Goal: Task Accomplishment & Management: Manage account settings

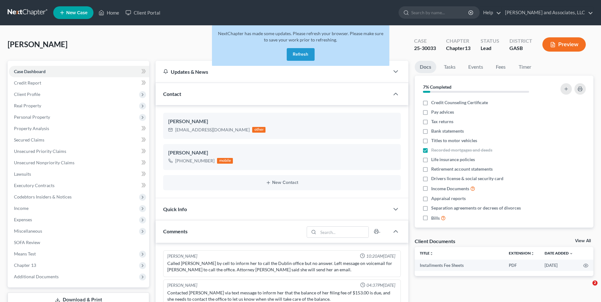
select select "0"
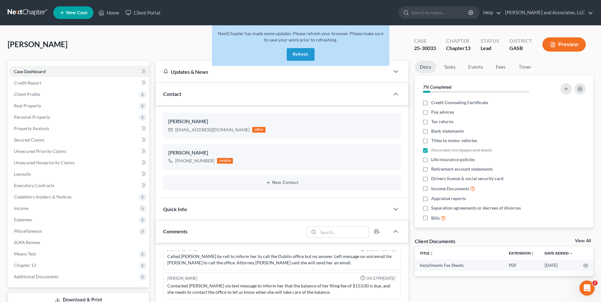
click at [303, 49] on button "Refresh" at bounding box center [300, 54] width 28 height 13
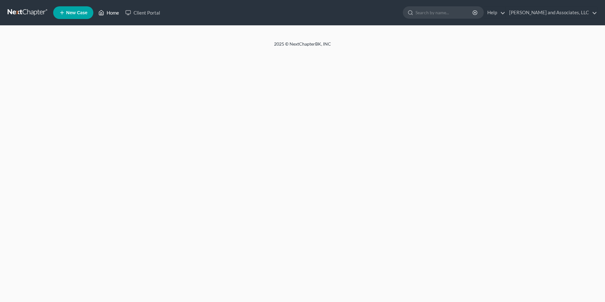
click at [111, 10] on link "Home" at bounding box center [108, 12] width 27 height 11
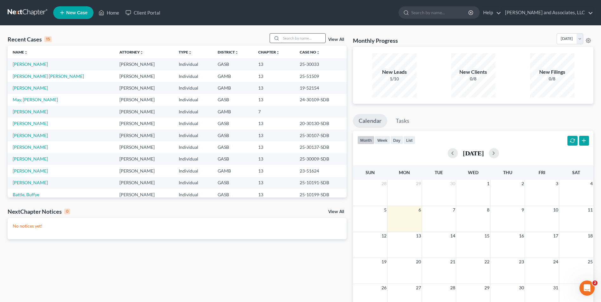
click at [288, 39] on input "search" at bounding box center [303, 38] width 44 height 9
type input "washington"
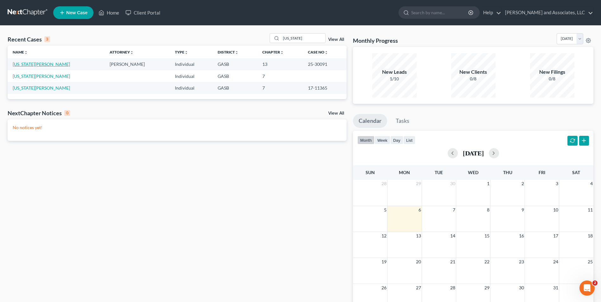
click at [22, 64] on link "Washington, Martha" at bounding box center [41, 63] width 57 height 5
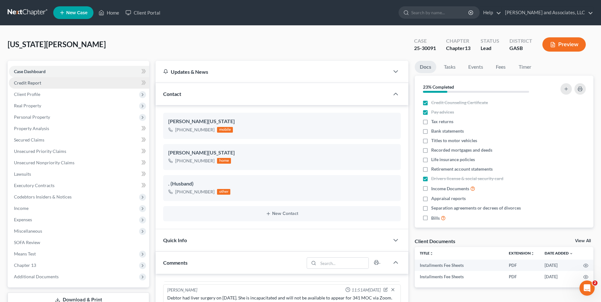
scroll to position [575, 0]
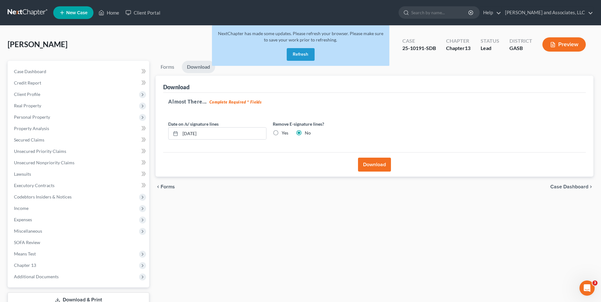
click at [300, 55] on button "Refresh" at bounding box center [300, 54] width 28 height 13
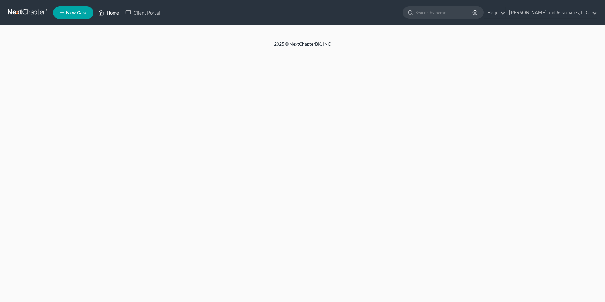
click at [110, 12] on link "Home" at bounding box center [108, 12] width 27 height 11
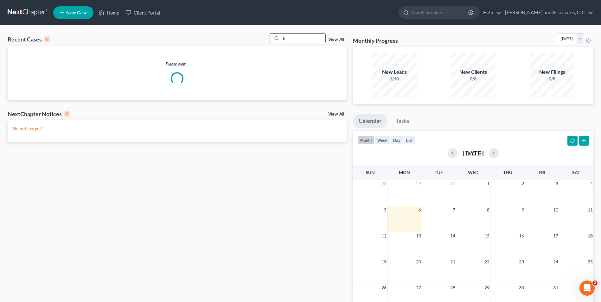
click at [304, 38] on input "b" at bounding box center [303, 38] width 44 height 9
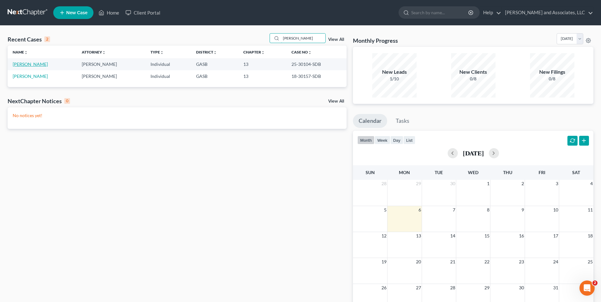
type input "baskin"
click at [33, 65] on link "Baskin, Denise" at bounding box center [30, 63] width 35 height 5
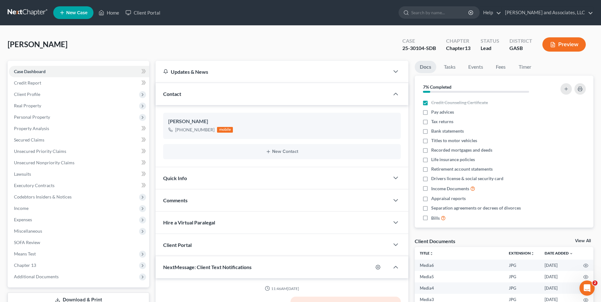
scroll to position [142, 0]
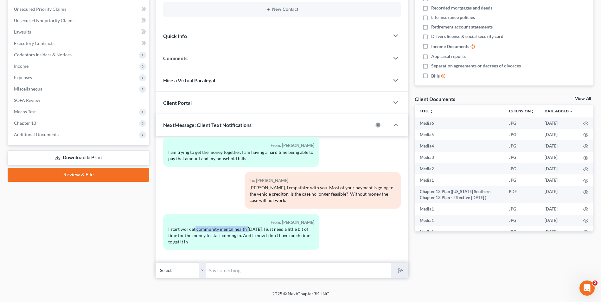
drag, startPoint x: 195, startPoint y: 227, endPoint x: 247, endPoint y: 230, distance: 51.4
click at [247, 230] on div "I start work at community mental health on Monday. I just need a little bit of …" at bounding box center [241, 235] width 146 height 19
copy div "community mental health"
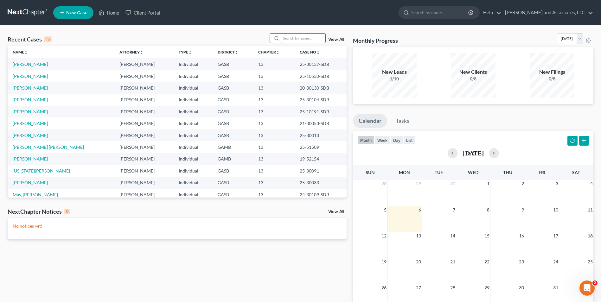
click at [287, 39] on input "search" at bounding box center [303, 38] width 44 height 9
type input "[PERSON_NAME]"
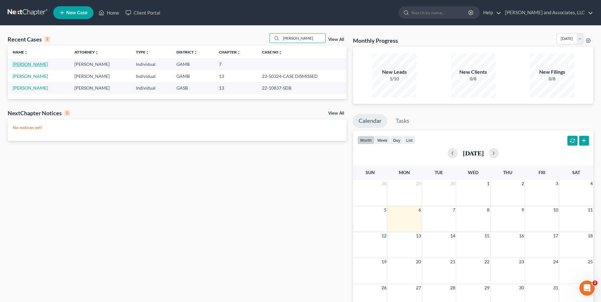
click at [28, 65] on link "Flournoy, Nakimia" at bounding box center [30, 63] width 35 height 5
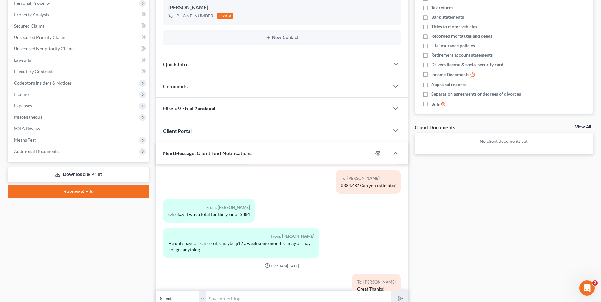
scroll to position [142, 0]
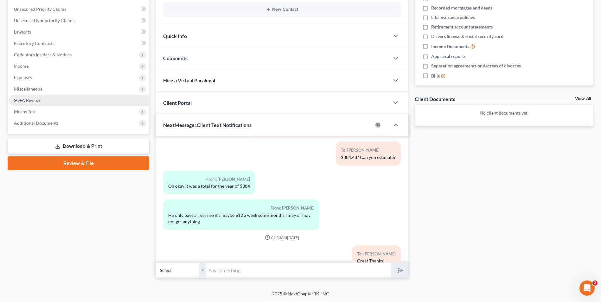
click at [33, 101] on span "SOFA Review" at bounding box center [27, 100] width 26 height 5
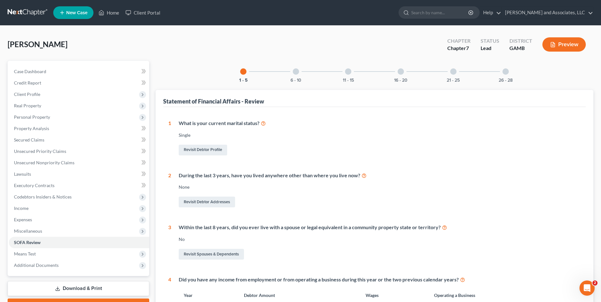
click at [453, 72] on div at bounding box center [453, 71] width 6 height 6
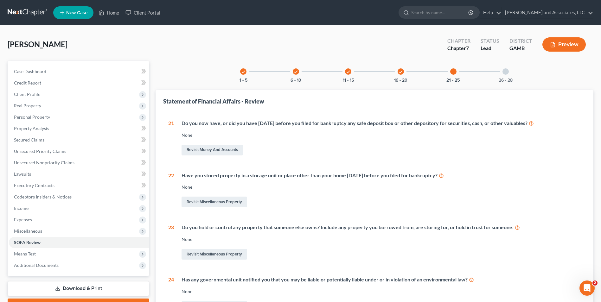
click at [398, 71] on div "check" at bounding box center [400, 71] width 6 height 6
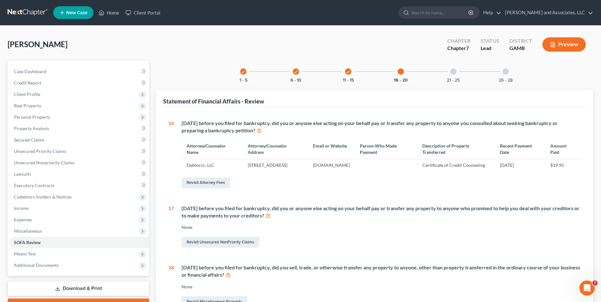
click at [296, 74] on div "check" at bounding box center [296, 71] width 6 height 6
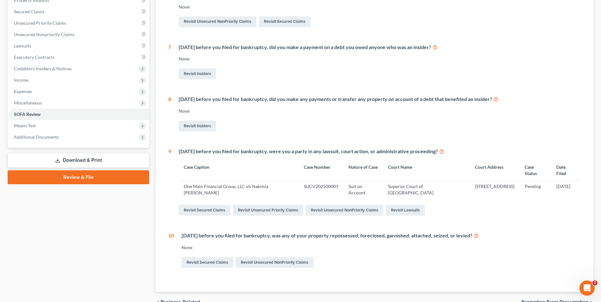
scroll to position [129, 0]
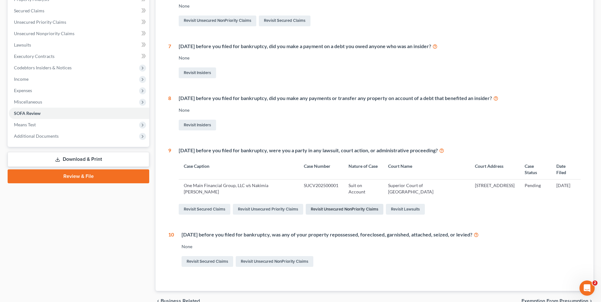
click at [354, 209] on link "Revisit Unsecured NonPriority Claims" at bounding box center [344, 209] width 78 height 11
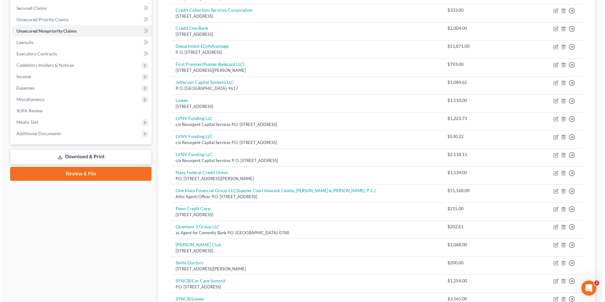
scroll to position [150, 0]
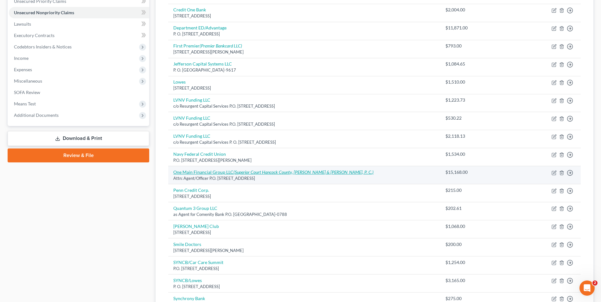
drag, startPoint x: 280, startPoint y: 173, endPoint x: 254, endPoint y: 173, distance: 26.6
click at [254, 173] on icon "(Superior Court Hancock County, Nathan & Nathan, P. C.)" at bounding box center [303, 171] width 140 height 5
select select "15"
select select "14"
select select "0"
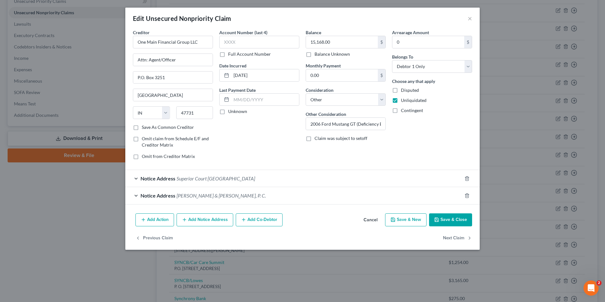
drag, startPoint x: 204, startPoint y: 180, endPoint x: 192, endPoint y: 180, distance: 11.7
click at [192, 180] on span "Superior Court Hancock County" at bounding box center [216, 178] width 79 height 6
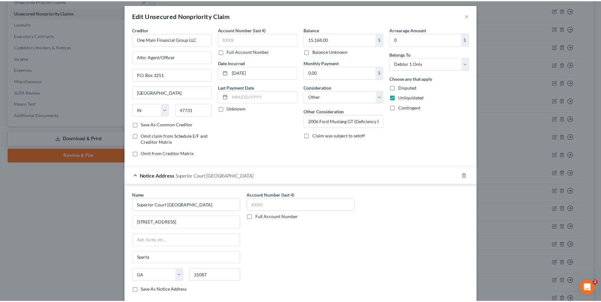
scroll to position [0, 0]
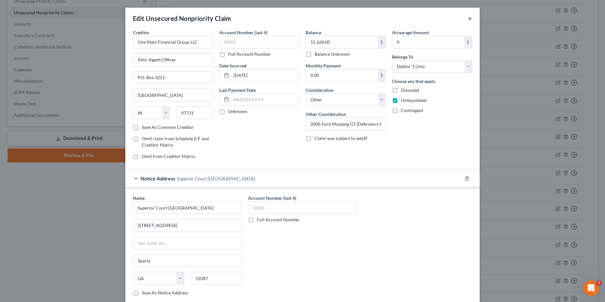
click at [468, 19] on button "×" at bounding box center [470, 19] width 4 height 8
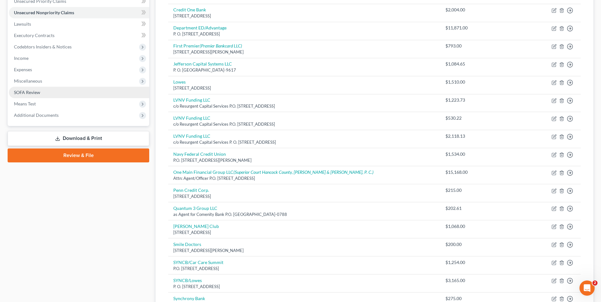
click at [36, 93] on span "SOFA Review" at bounding box center [27, 92] width 26 height 5
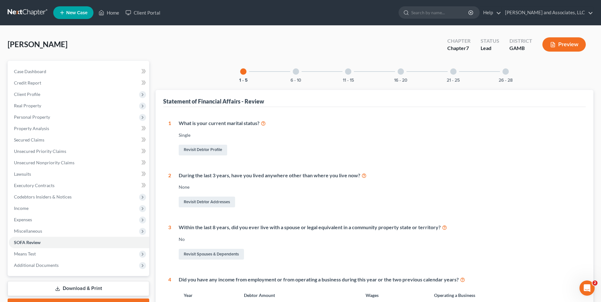
click at [298, 71] on div at bounding box center [296, 71] width 6 height 6
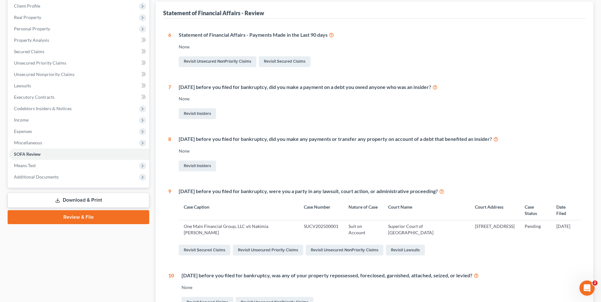
scroll to position [162, 0]
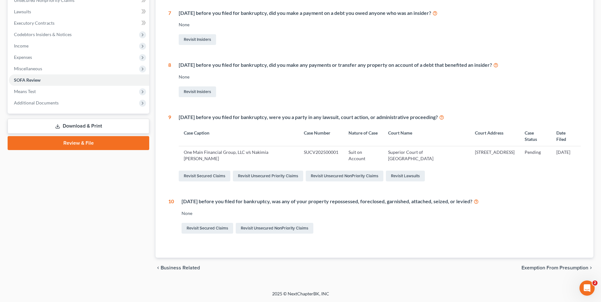
click at [307, 151] on td "SUCV202500001" at bounding box center [321, 155] width 45 height 18
click at [405, 176] on link "Revisit Lawsuits" at bounding box center [405, 176] width 39 height 11
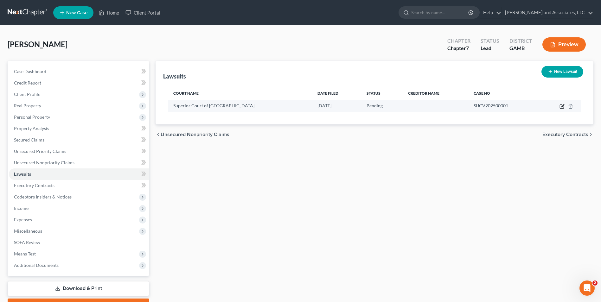
click at [561, 107] on icon "button" at bounding box center [562, 105] width 3 height 3
select select "10"
select select "0"
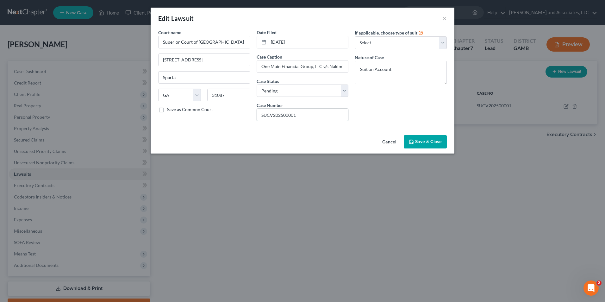
drag, startPoint x: 299, startPoint y: 116, endPoint x: 294, endPoint y: 116, distance: 5.1
click at [294, 116] on input "SUCV202500001" at bounding box center [302, 115] width 91 height 12
click at [293, 115] on input "SUCV202500001" at bounding box center [302, 115] width 91 height 12
click at [299, 115] on input "SUCV202500001" at bounding box center [302, 115] width 91 height 12
click at [299, 116] on input "SUCV202500001" at bounding box center [302, 115] width 91 height 12
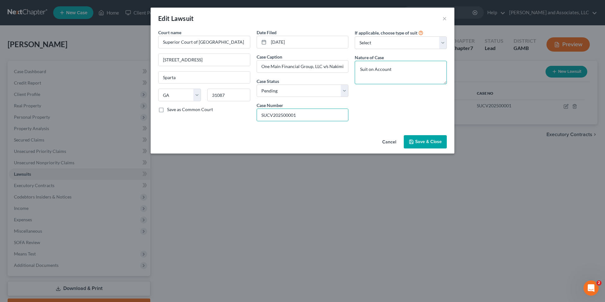
click at [395, 71] on textarea "Suit on Account" at bounding box center [401, 72] width 92 height 23
click at [392, 70] on textarea "Suit on Account (Case Number SUCV2025000011)" at bounding box center [401, 72] width 92 height 23
type textarea "Suit on Account (Case Number SUCV2025000011)"
click at [297, 116] on input "SUCV202500001" at bounding box center [302, 115] width 91 height 12
click at [427, 141] on span "Save & Close" at bounding box center [428, 141] width 27 height 5
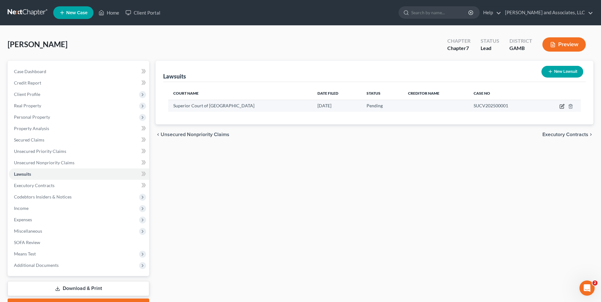
click at [563, 106] on icon "button" at bounding box center [562, 105] width 3 height 3
select select "10"
select select "0"
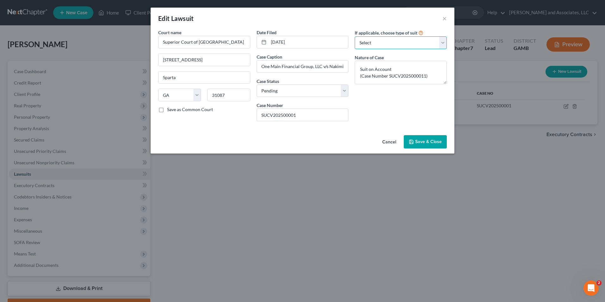
click at [444, 42] on select "Select Repossession Garnishment Foreclosure Attached, Seized, Or Levied Other" at bounding box center [401, 42] width 92 height 13
select select "4"
click at [355, 36] on select "Select Repossession Garnishment Foreclosure Attached, Seized, Or Levied Other" at bounding box center [401, 42] width 92 height 13
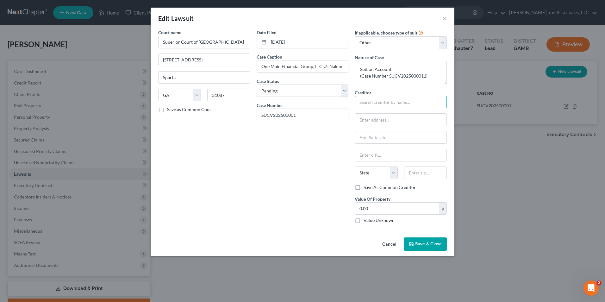
click at [365, 103] on input "text" at bounding box center [401, 102] width 92 height 13
type input "O"
click at [443, 43] on select "Select Repossession Garnishment Foreclosure Attached, Seized, Or Levied Other" at bounding box center [401, 42] width 92 height 13
select select
click at [355, 36] on select "Select Repossession Garnishment Foreclosure Attached, Seized, Or Levied Other" at bounding box center [401, 42] width 92 height 13
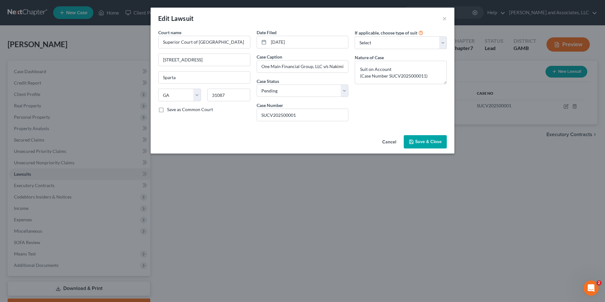
click at [425, 142] on span "Save & Close" at bounding box center [428, 141] width 27 height 5
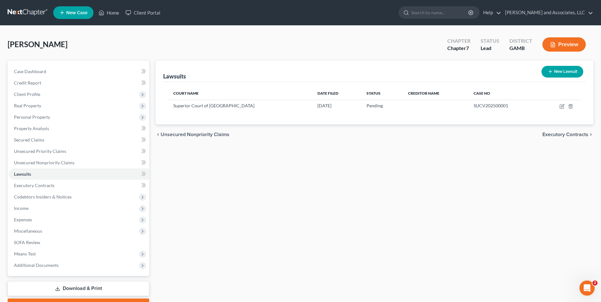
click at [563, 46] on button "Preview" at bounding box center [563, 44] width 43 height 14
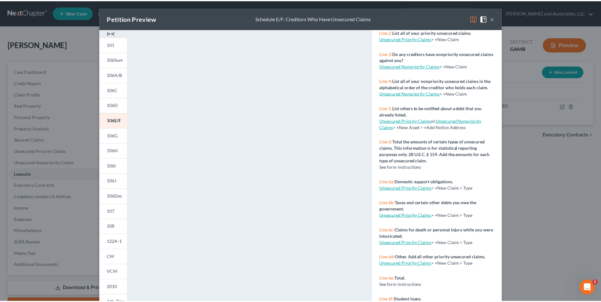
scroll to position [55, 0]
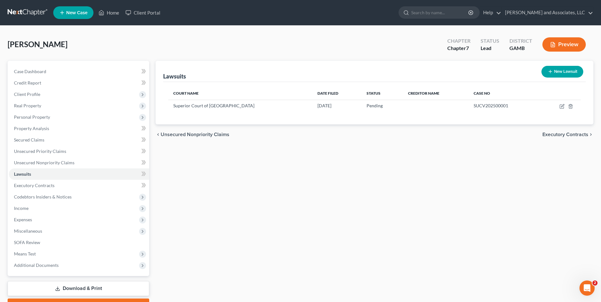
drag, startPoint x: 602, startPoint y: 76, endPoint x: 605, endPoint y: 185, distance: 109.0
click at [561, 105] on icon "button" at bounding box center [561, 106] width 5 height 5
select select "10"
select select "0"
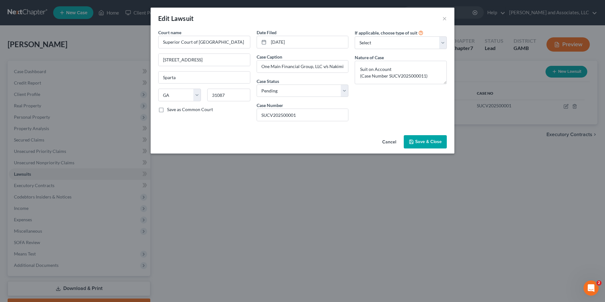
click at [428, 144] on span "Save & Close" at bounding box center [428, 141] width 27 height 5
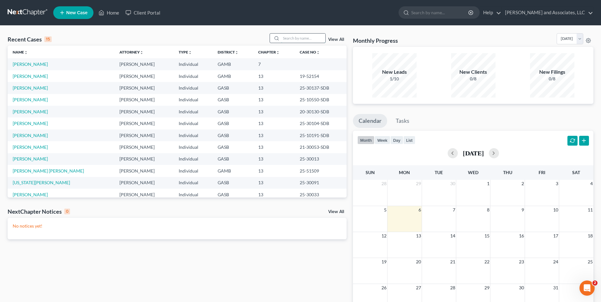
click at [291, 37] on input "search" at bounding box center [303, 38] width 44 height 9
type input "[PERSON_NAME]"
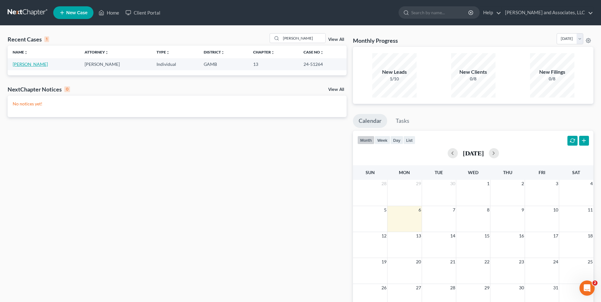
click at [29, 66] on link "[PERSON_NAME]" at bounding box center [30, 63] width 35 height 5
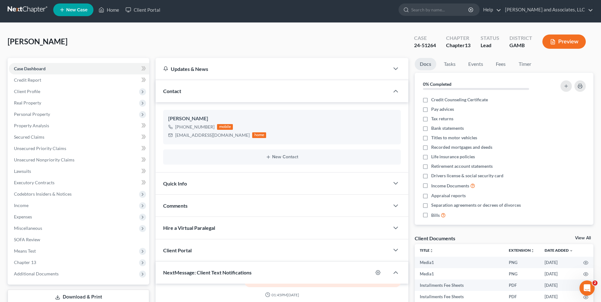
scroll to position [3, 0]
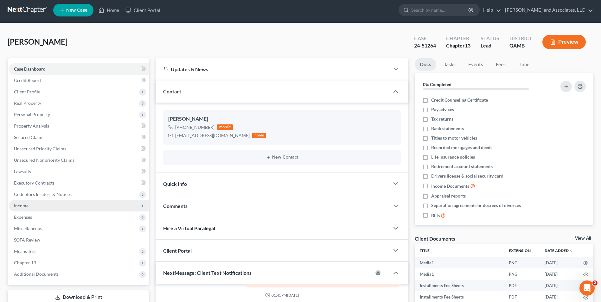
click at [40, 208] on span "Income" at bounding box center [79, 205] width 140 height 11
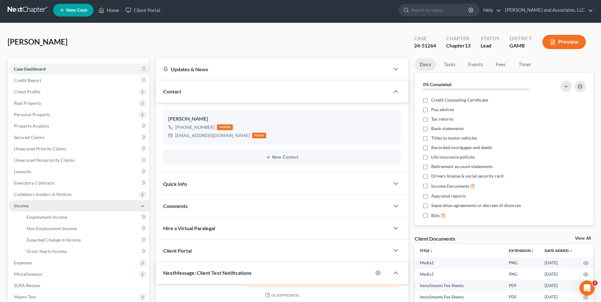
click at [27, 208] on span "Income" at bounding box center [79, 205] width 140 height 11
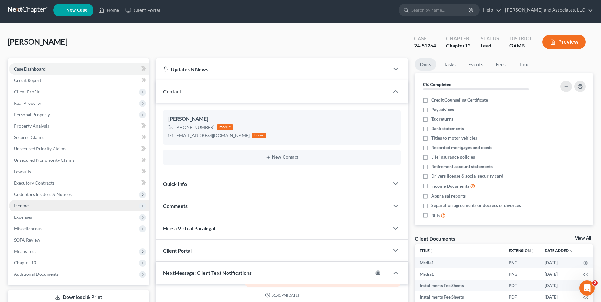
click at [25, 206] on span "Income" at bounding box center [21, 205] width 15 height 5
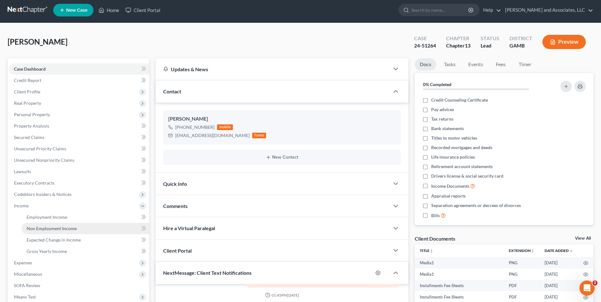
click at [58, 229] on span "Non Employment Income" at bounding box center [52, 228] width 50 height 5
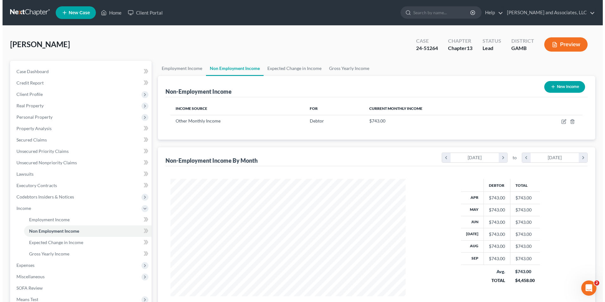
scroll to position [117, 248]
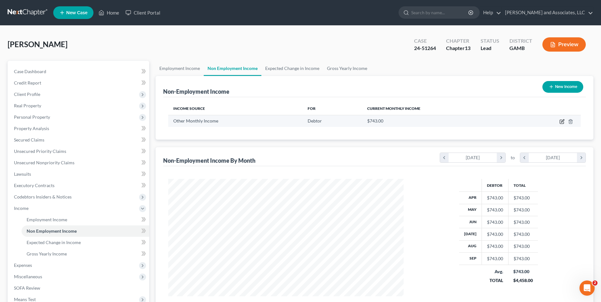
click at [560, 121] on icon "button" at bounding box center [561, 121] width 5 height 5
select select "13"
select select "0"
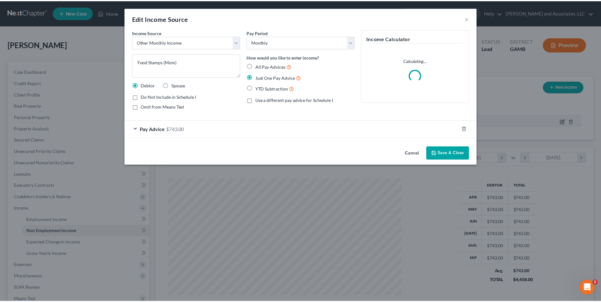
scroll to position [118, 250]
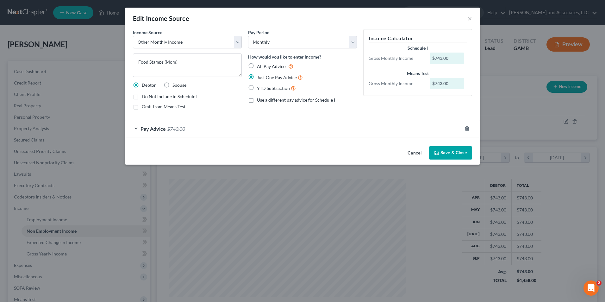
click at [459, 151] on button "Save & Close" at bounding box center [450, 152] width 43 height 13
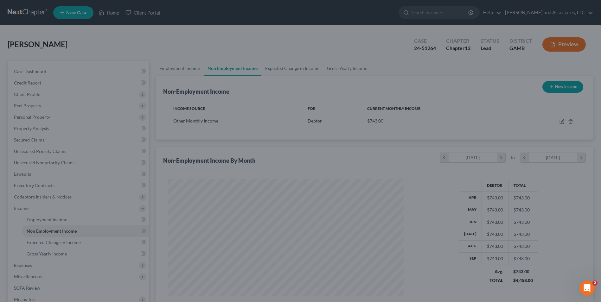
scroll to position [316455, 316324]
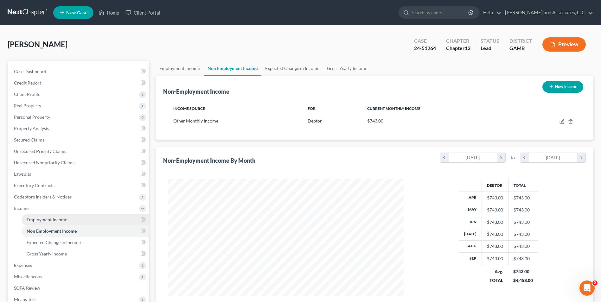
click at [51, 221] on span "Employment Income" at bounding box center [47, 219] width 41 height 5
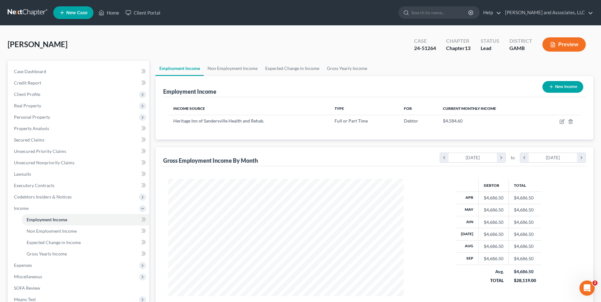
scroll to position [117, 248]
click at [63, 231] on span "Non Employment Income" at bounding box center [52, 230] width 50 height 5
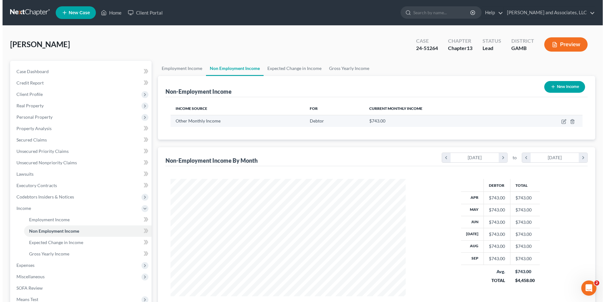
scroll to position [117, 248]
click at [563, 120] on icon "button" at bounding box center [561, 121] width 5 height 5
select select "13"
select select "0"
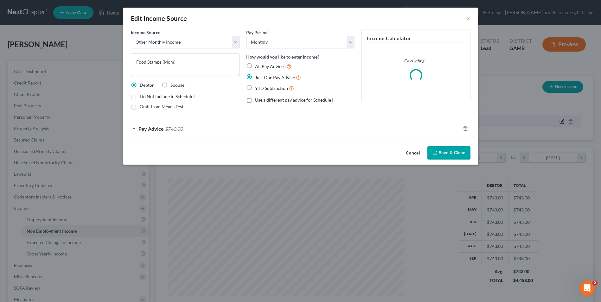
scroll to position [118, 250]
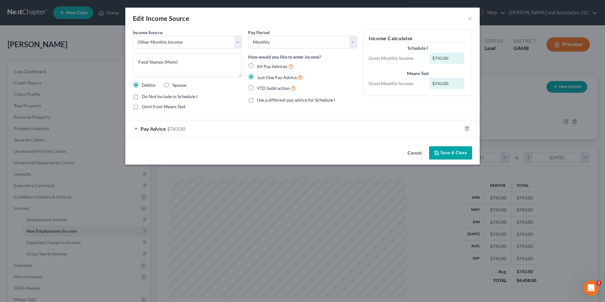
click at [449, 150] on button "Save & Close" at bounding box center [450, 152] width 43 height 13
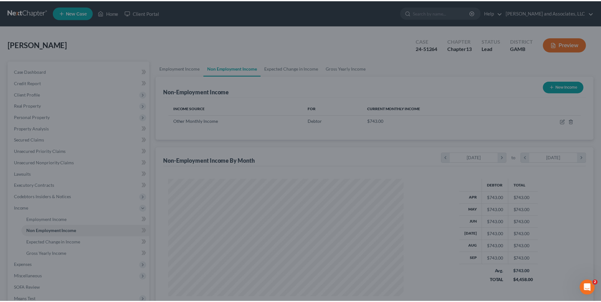
scroll to position [117, 248]
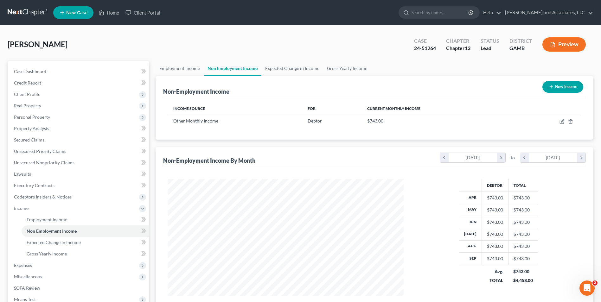
click at [565, 44] on button "Preview" at bounding box center [563, 44] width 43 height 14
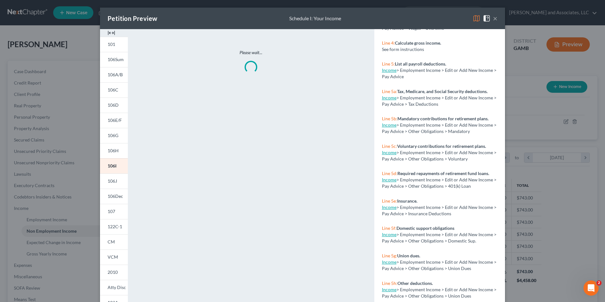
scroll to position [0, 0]
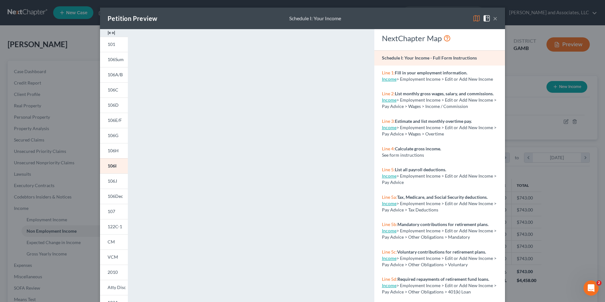
drag, startPoint x: 361, startPoint y: 203, endPoint x: 362, endPoint y: 206, distance: 3.5
click at [362, 206] on div "<object ng-attr-data='[URL][DOMAIN_NAME]' type='application/pdf' width='100%' h…" at bounding box center [251, 189] width 234 height 320
click at [493, 18] on button "×" at bounding box center [495, 19] width 4 height 8
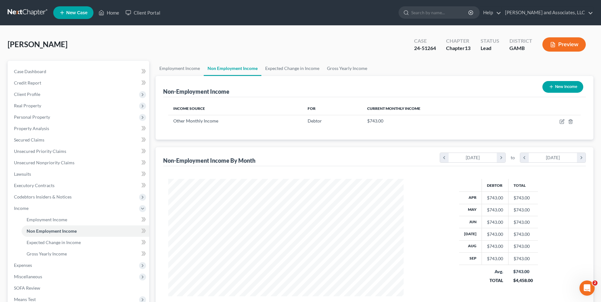
scroll to position [91, 0]
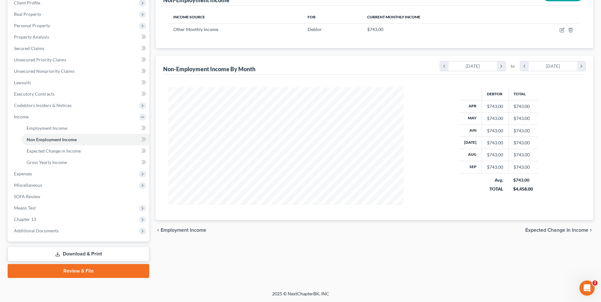
click at [71, 255] on link "Download & Print" at bounding box center [79, 254] width 142 height 15
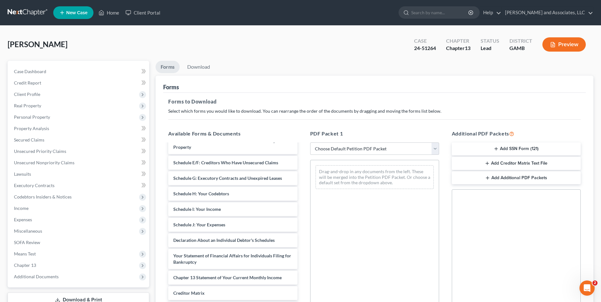
scroll to position [104, 0]
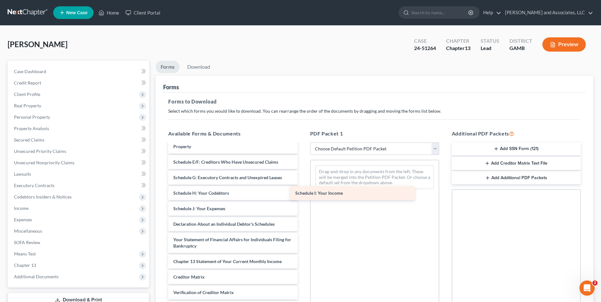
drag, startPoint x: 193, startPoint y: 212, endPoint x: 334, endPoint y: 191, distance: 142.8
click at [302, 191] on div "Schedule I: Your Income Installments Fee Sheets Installments Fee Sheets Volunta…" at bounding box center [232, 188] width 139 height 297
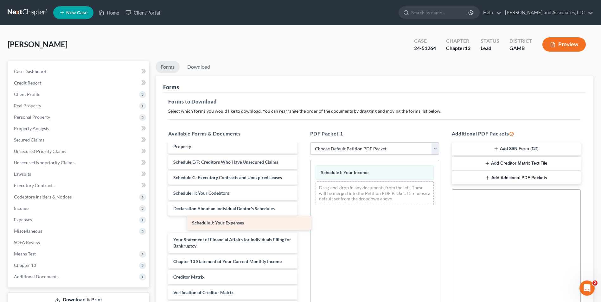
drag, startPoint x: 183, startPoint y: 211, endPoint x: 339, endPoint y: 211, distance: 156.1
click at [302, 211] on div "Schedule J: Your Expenses Installments Fee Sheets Installments Fee Sheets Volun…" at bounding box center [232, 188] width 139 height 297
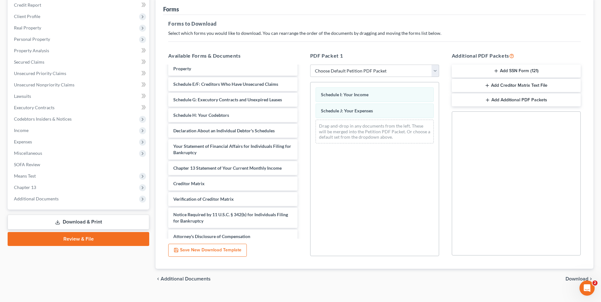
scroll to position [89, 0]
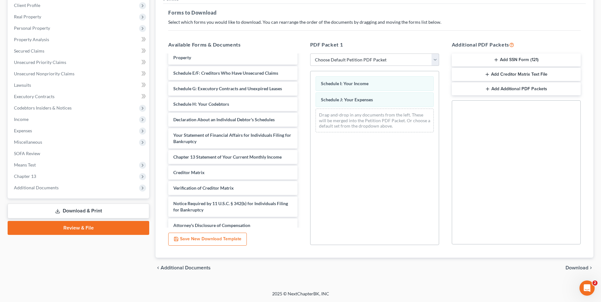
click at [573, 267] on span "Download" at bounding box center [576, 267] width 23 height 5
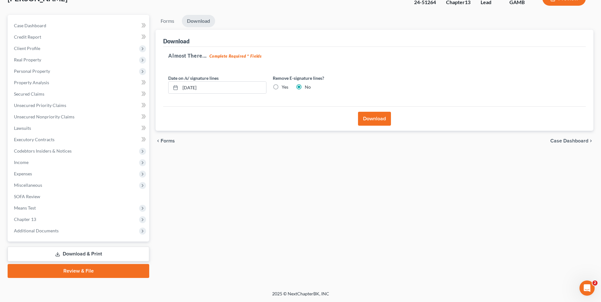
click at [377, 116] on button "Download" at bounding box center [374, 119] width 33 height 14
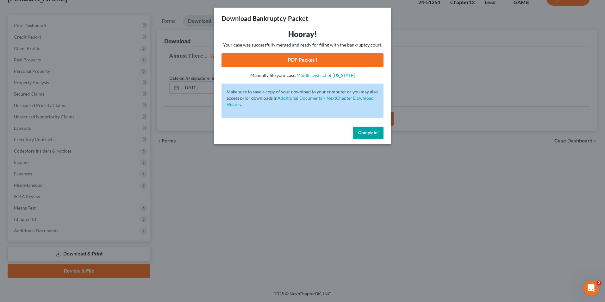
click at [280, 61] on link "PDF Packet 1" at bounding box center [303, 60] width 162 height 14
click at [368, 135] on span "Complete!" at bounding box center [368, 132] width 20 height 5
